Goal: Transaction & Acquisition: Purchase product/service

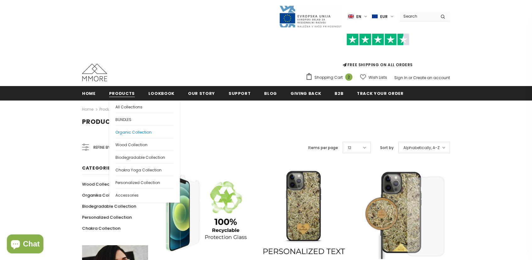
click at [133, 132] on span "Organic Collection" at bounding box center [133, 131] width 36 height 5
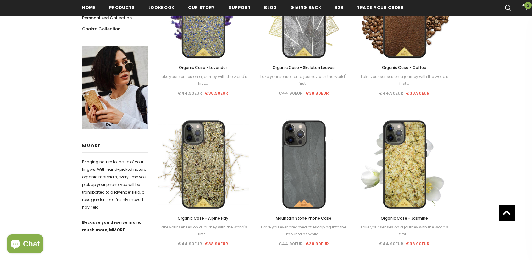
scroll to position [220, 0]
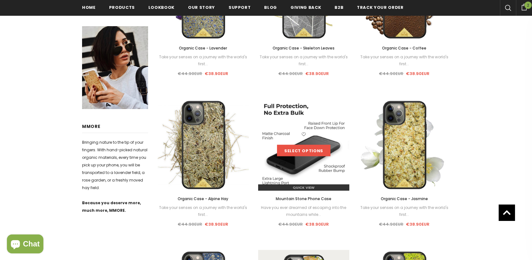
click at [312, 153] on link "Select options" at bounding box center [303, 150] width 53 height 11
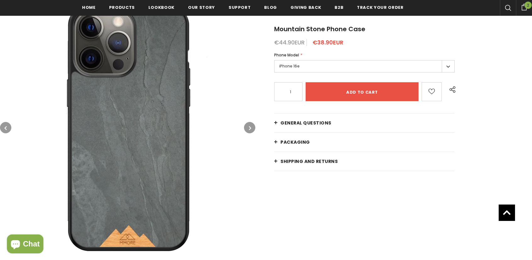
scroll to position [104, 0]
click at [338, 85] on input "Add to cart" at bounding box center [362, 91] width 113 height 19
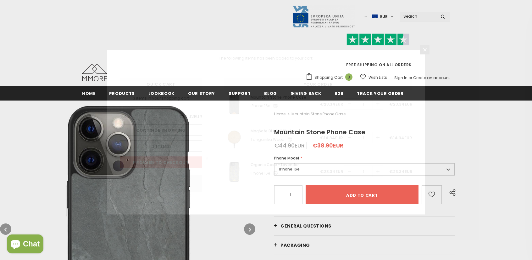
scroll to position [0, 0]
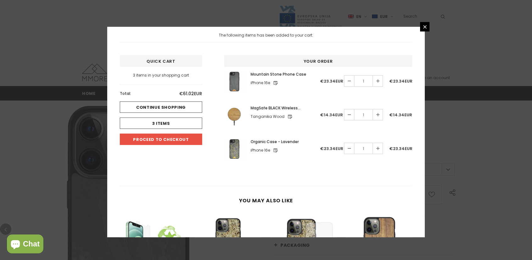
click at [413, 116] on icon at bounding box center [415, 114] width 5 height 5
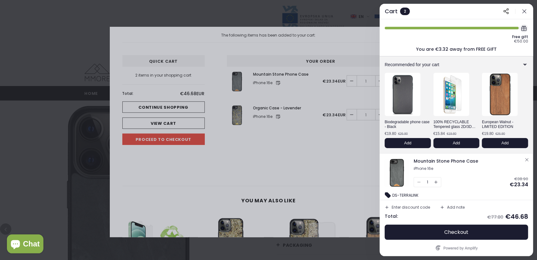
click at [337, 140] on div at bounding box center [268, 130] width 537 height 260
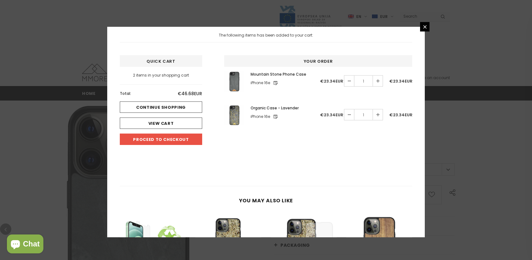
click at [414, 114] on icon at bounding box center [415, 114] width 3 height 3
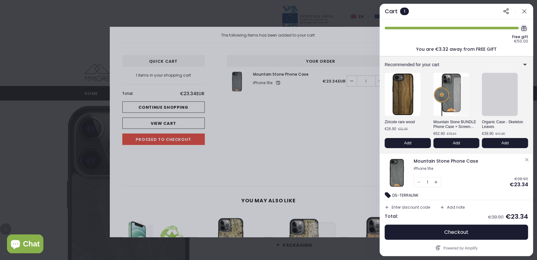
click at [523, 9] on icon "button" at bounding box center [524, 11] width 6 height 6
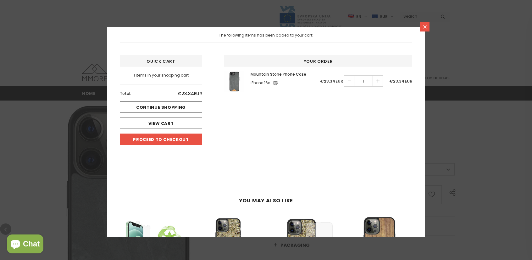
click at [425, 25] on icon at bounding box center [425, 26] width 5 height 5
